Goal: Task Accomplishment & Management: Use online tool/utility

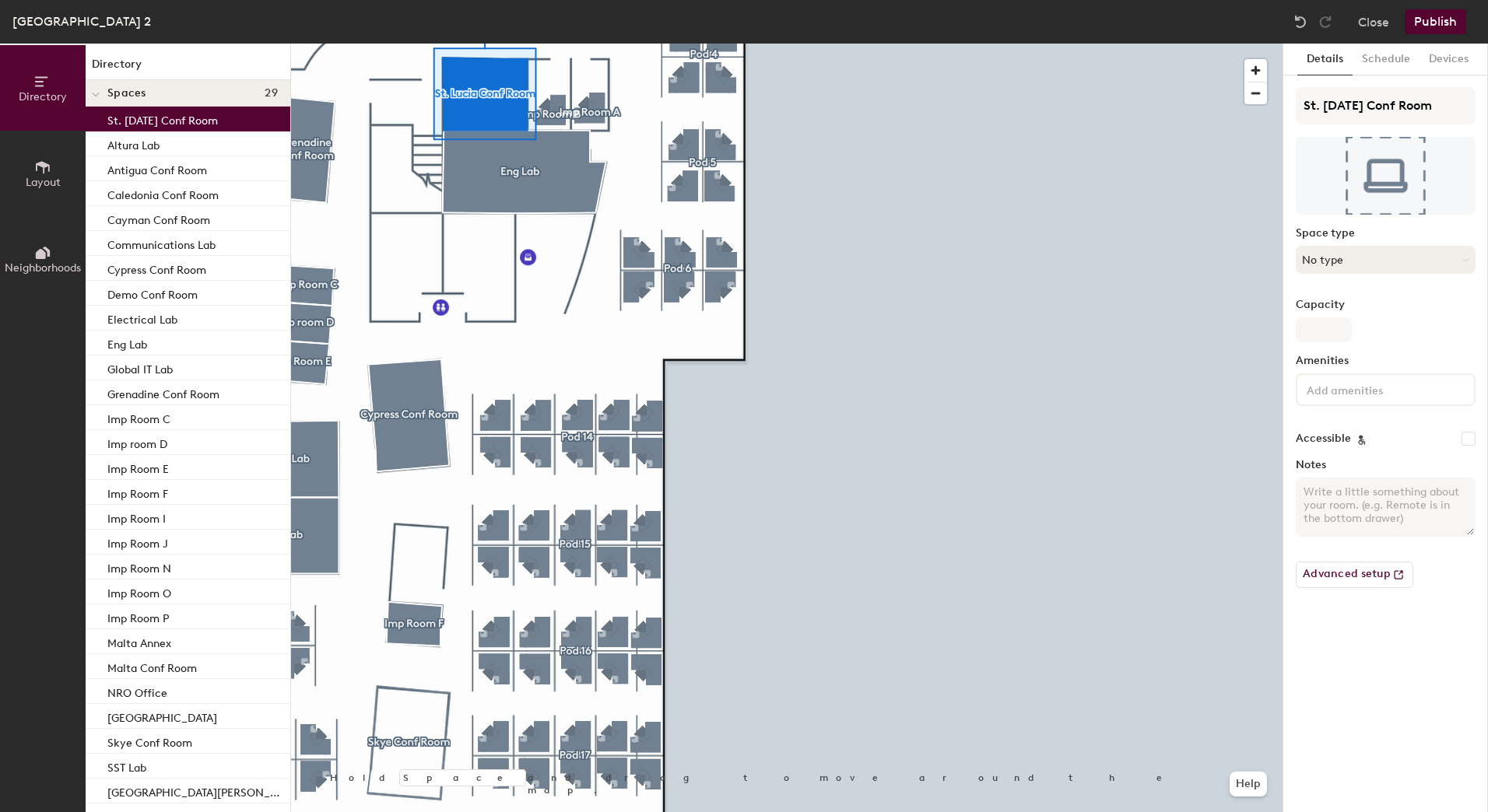
click at [1408, 257] on button "No type" at bounding box center [1386, 259] width 179 height 28
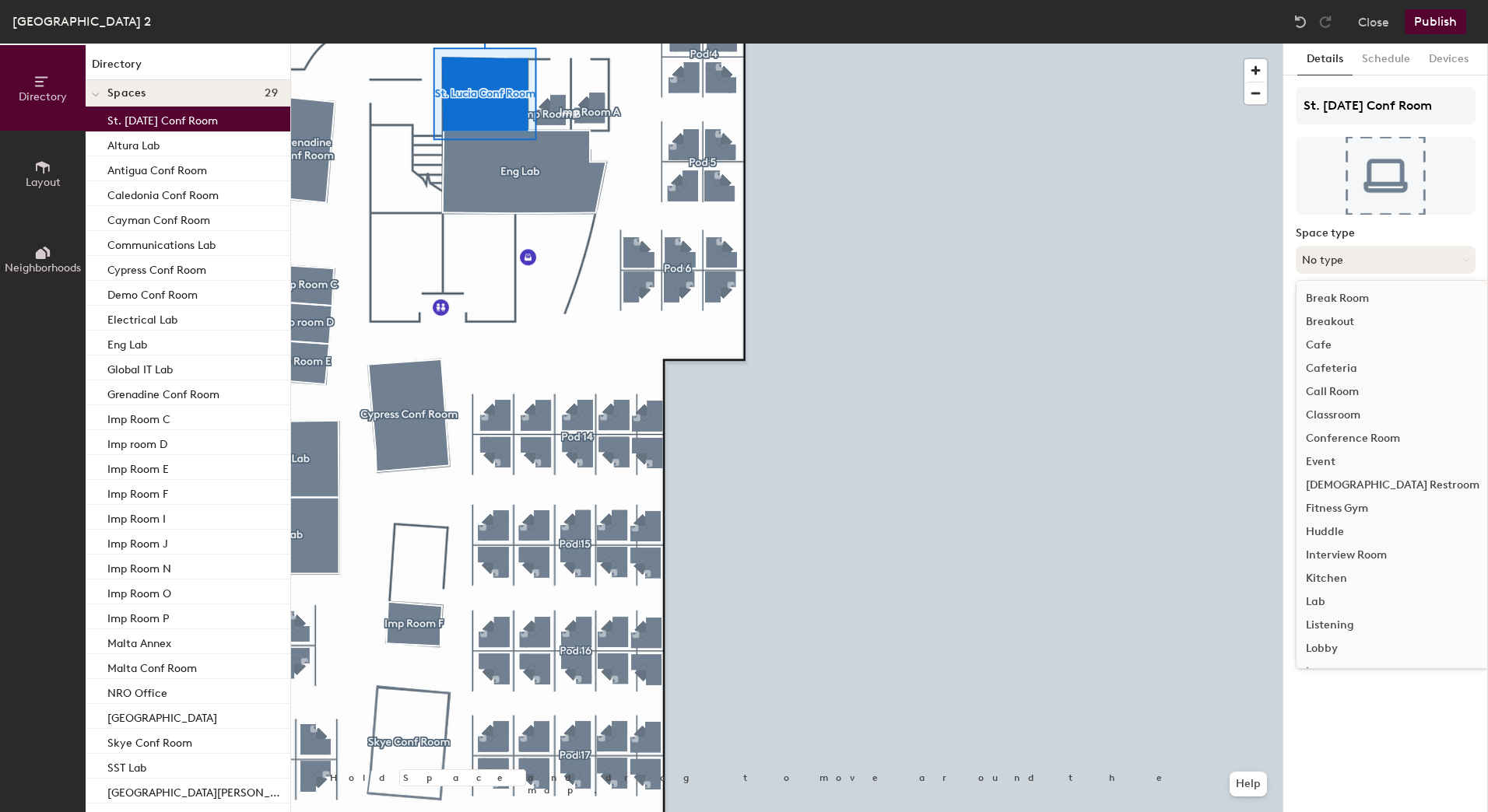
click at [1408, 257] on button "No type" at bounding box center [1386, 259] width 179 height 28
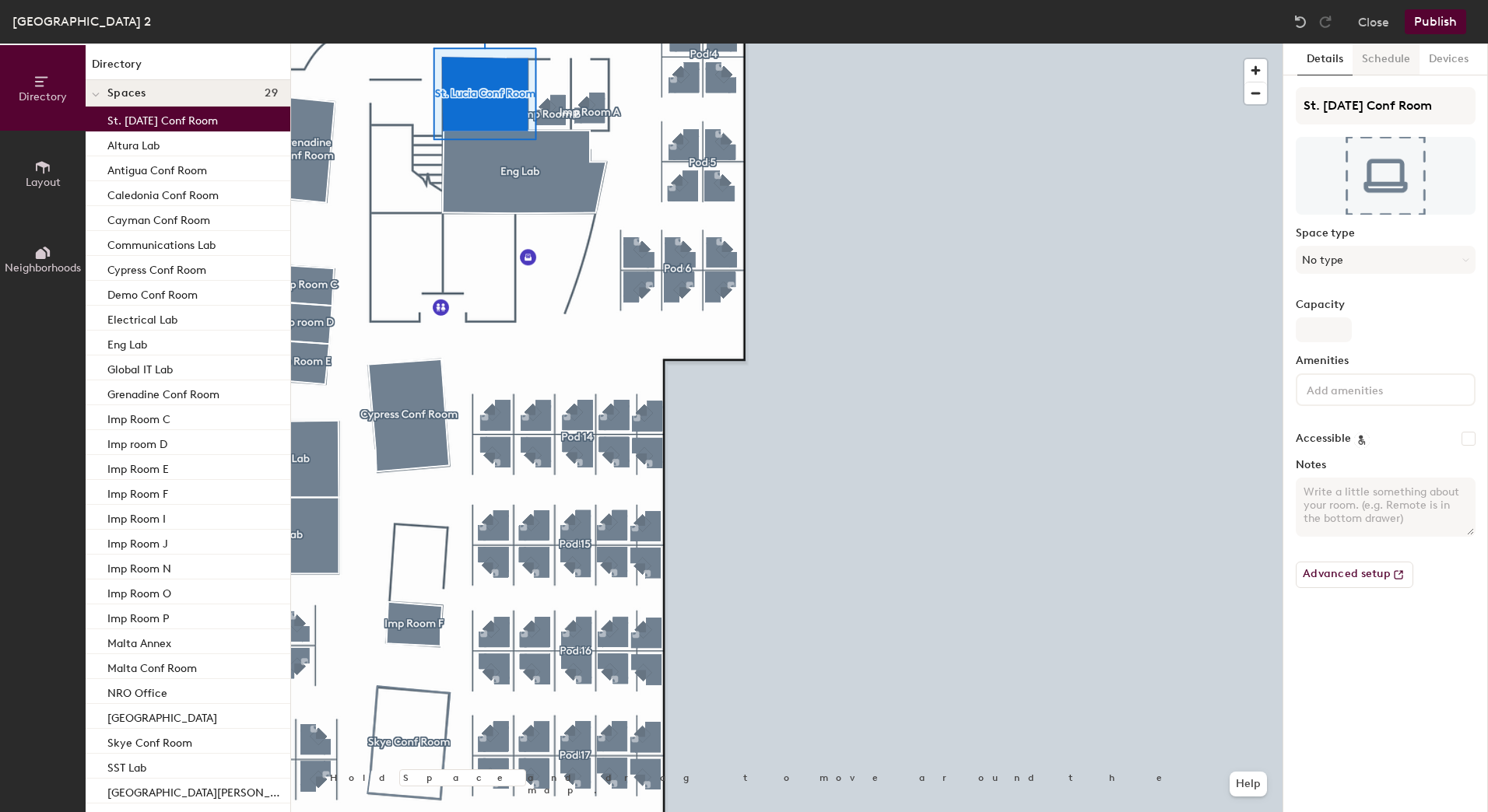
click at [1387, 60] on button "Schedule" at bounding box center [1387, 59] width 67 height 32
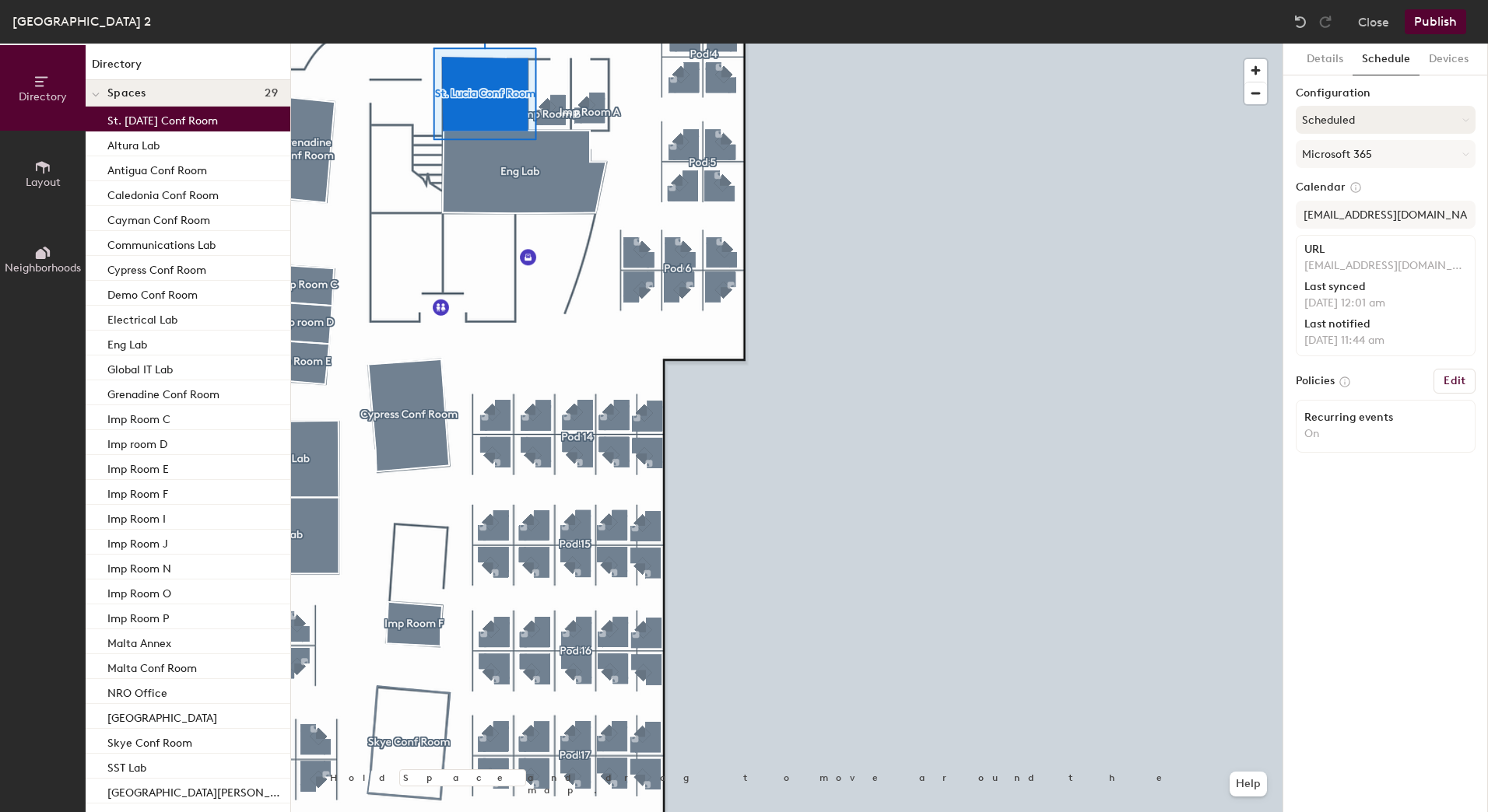
click at [1461, 120] on button "Scheduled" at bounding box center [1386, 119] width 179 height 28
click at [1345, 153] on div "On-demand" at bounding box center [1386, 158] width 179 height 23
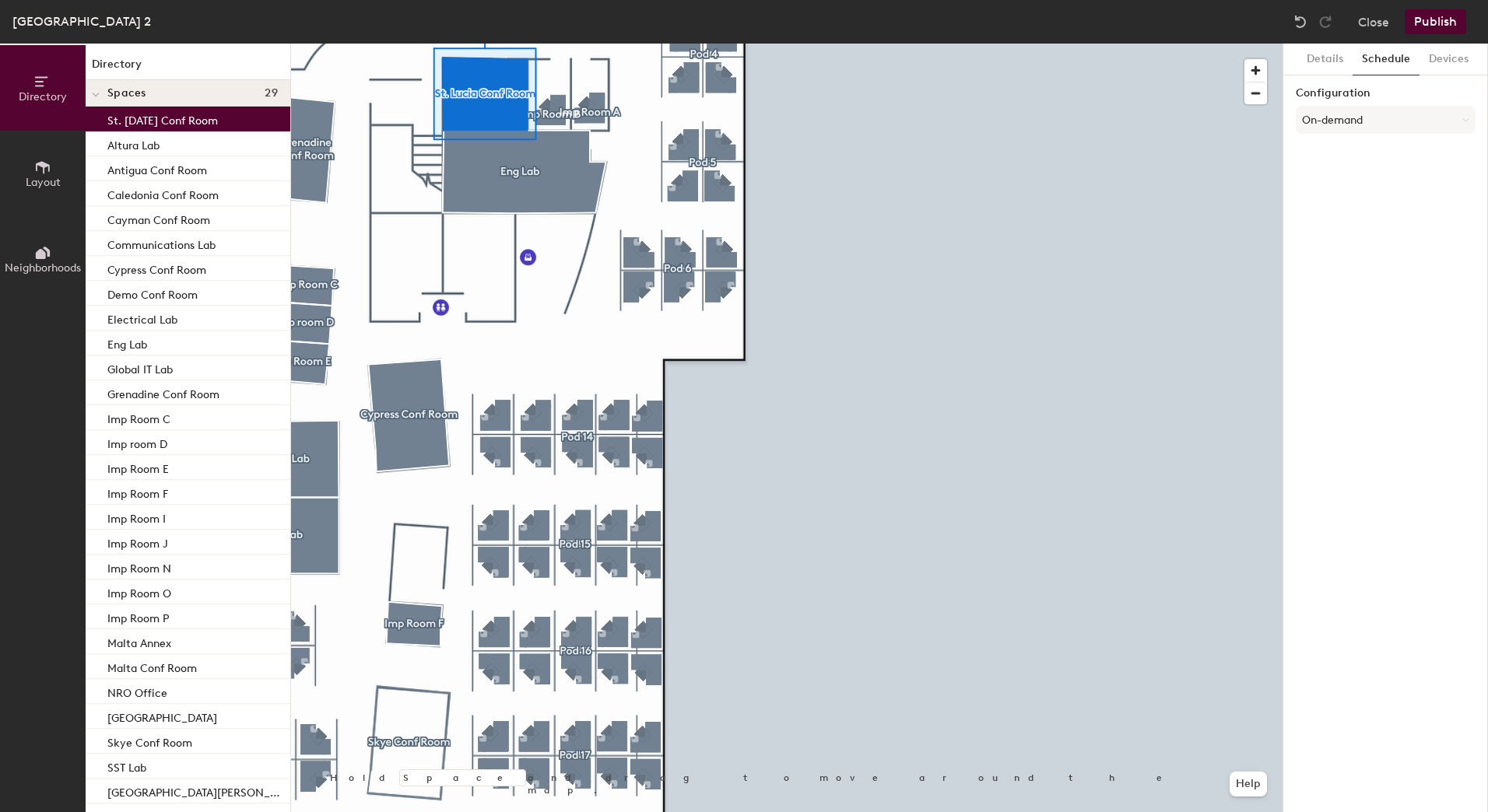
click at [1433, 21] on button "Publish" at bounding box center [1435, 22] width 61 height 25
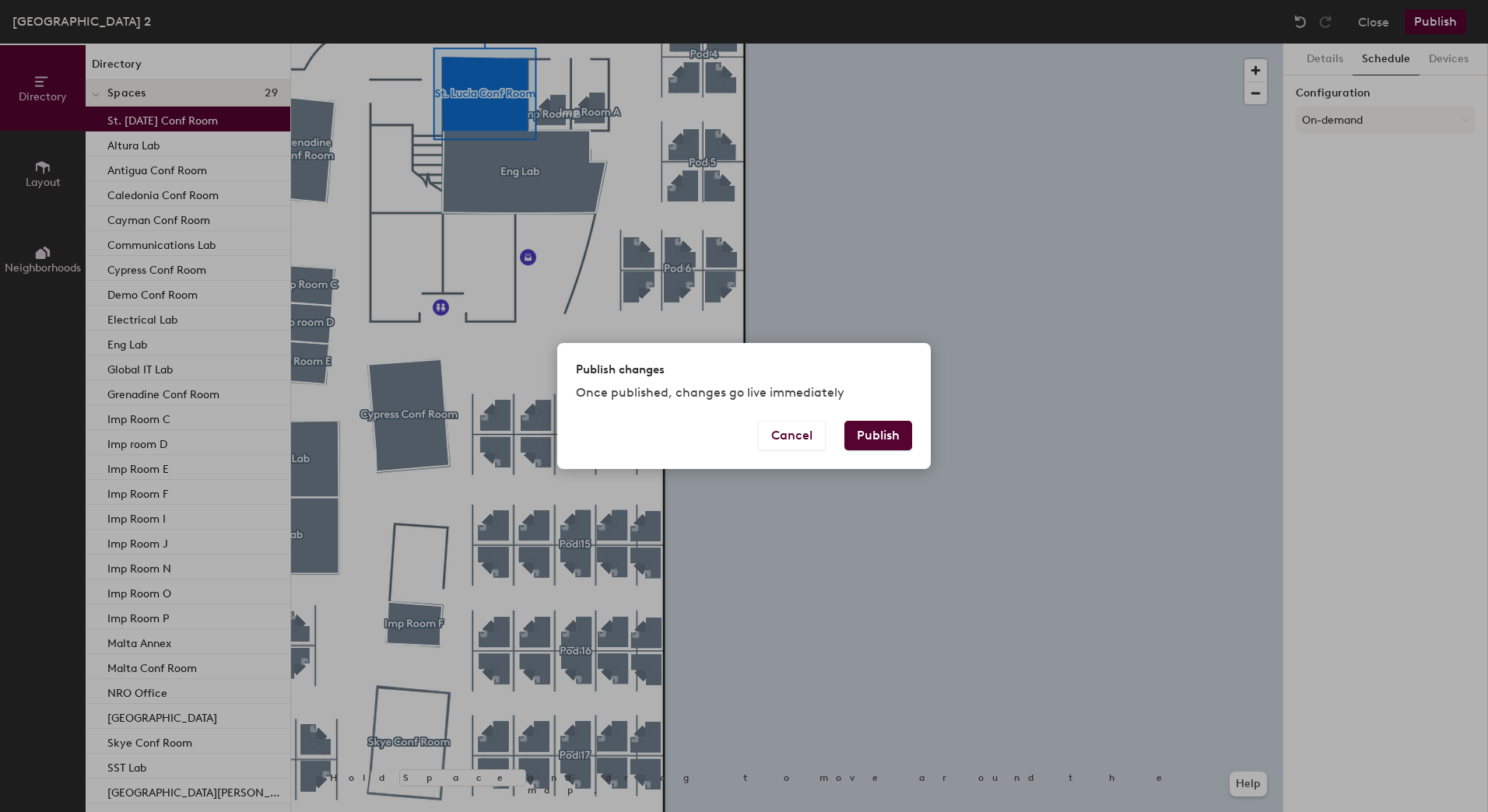
click at [874, 433] on button "Publish" at bounding box center [878, 435] width 68 height 29
